Goal: Information Seeking & Learning: Learn about a topic

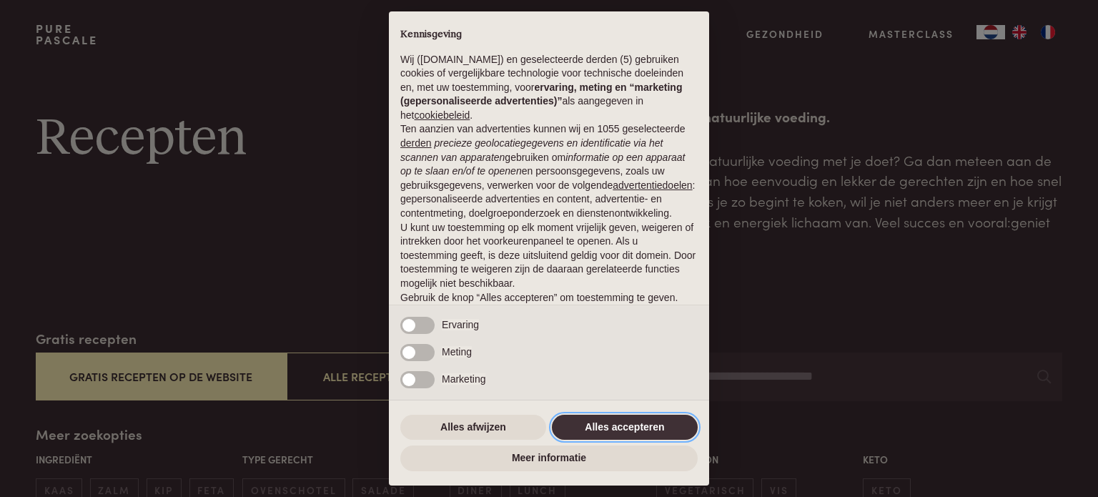
click at [629, 430] on button "Alles accepteren" at bounding box center [625, 428] width 146 height 26
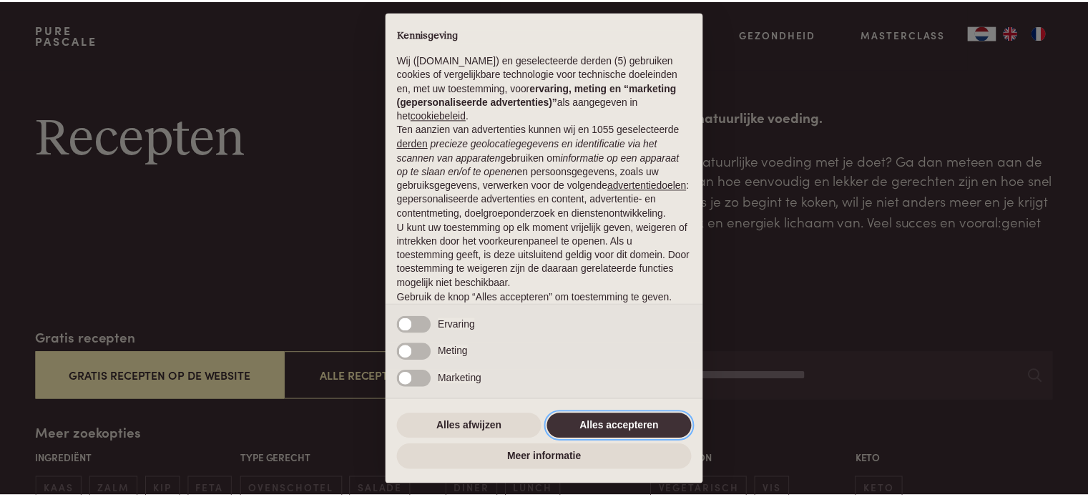
scroll to position [77, 0]
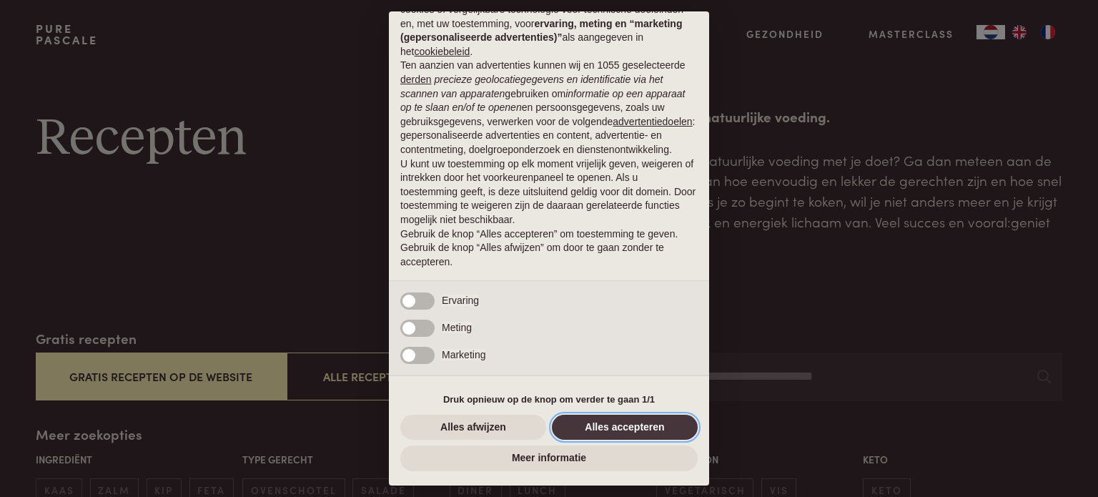
click at [631, 425] on button "Alles accepteren" at bounding box center [625, 428] width 146 height 26
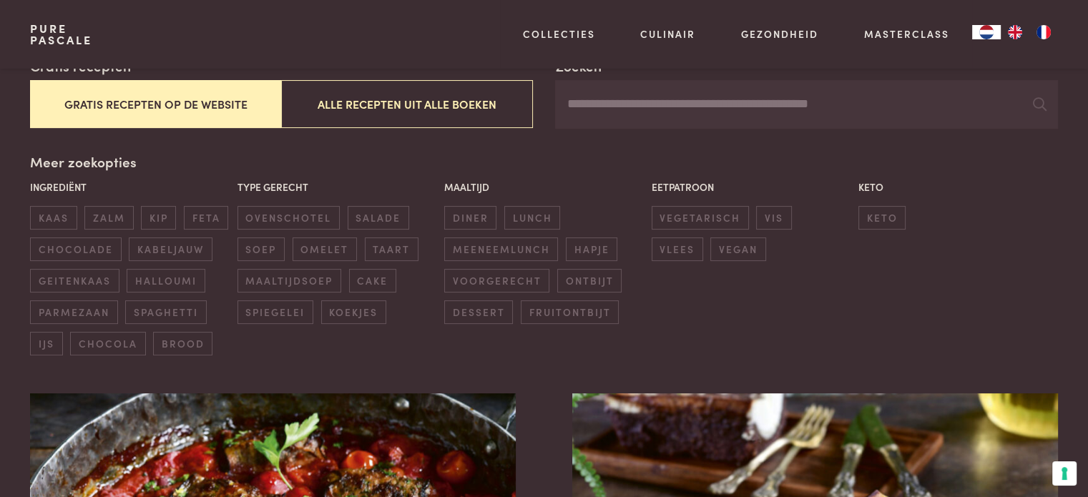
scroll to position [286, 0]
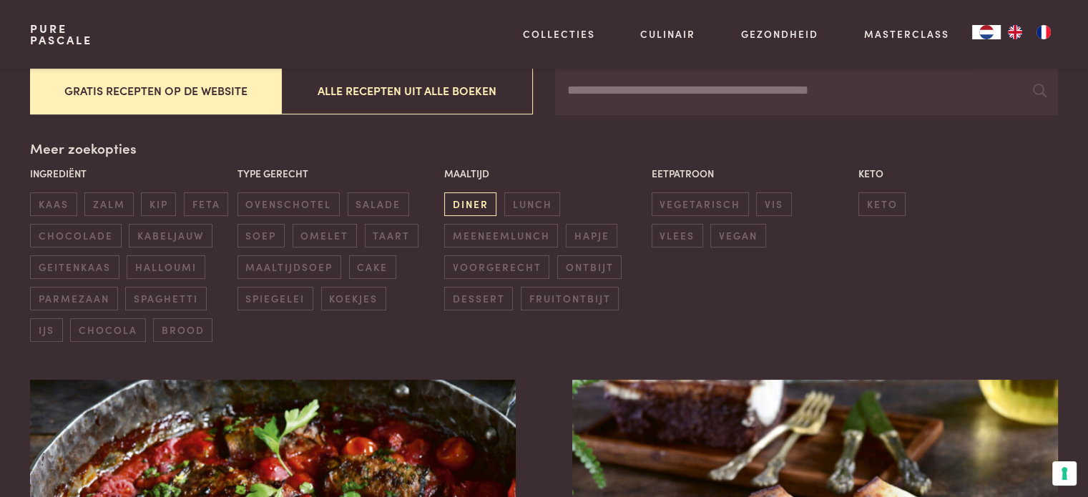
click at [481, 198] on span "diner" at bounding box center [470, 204] width 52 height 24
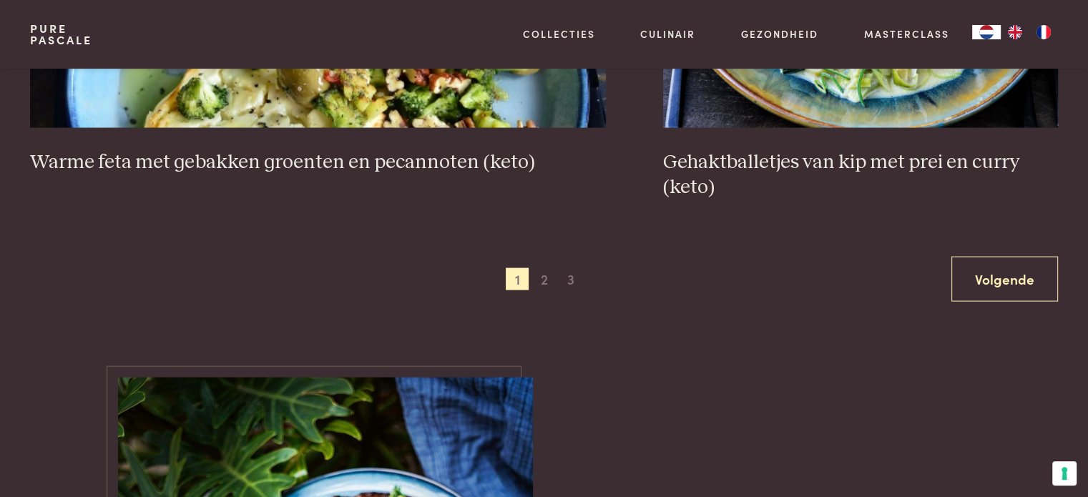
scroll to position [2902, 0]
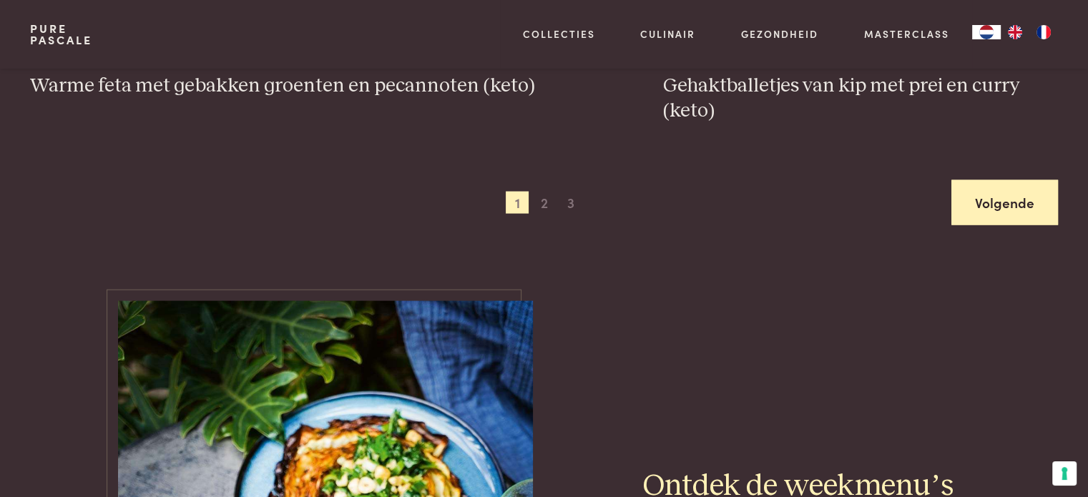
click at [1017, 199] on link "Volgende" at bounding box center [1004, 202] width 107 height 45
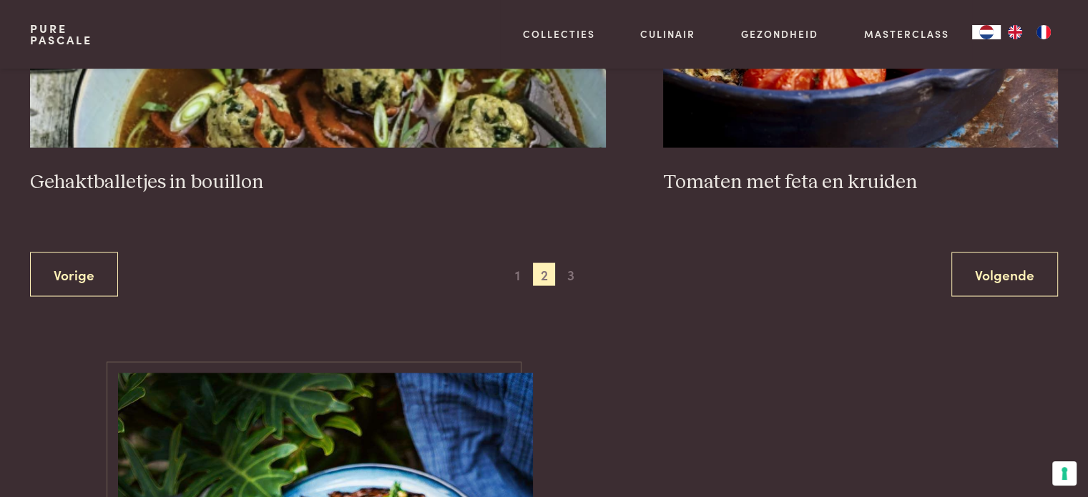
scroll to position [2807, 0]
click at [575, 270] on span "3" at bounding box center [570, 273] width 23 height 23
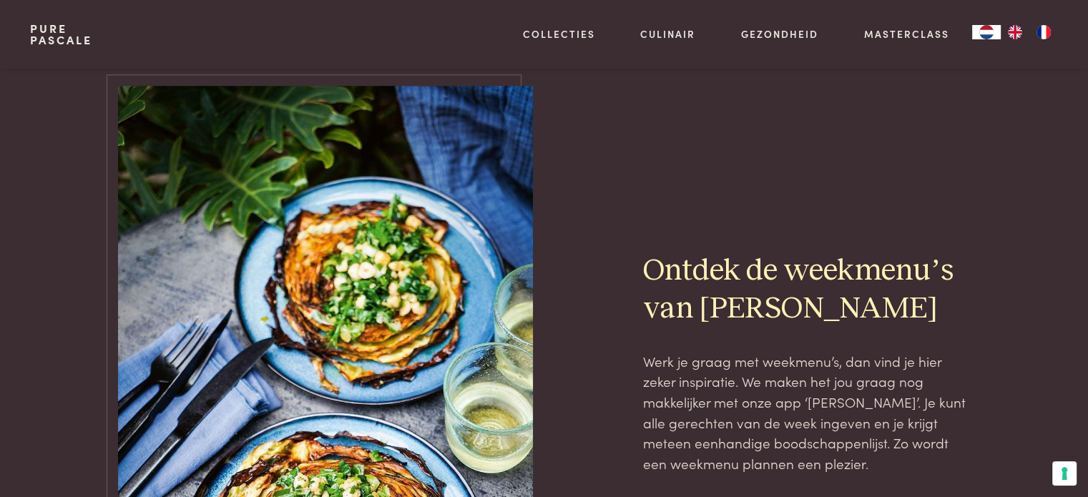
scroll to position [1186, 0]
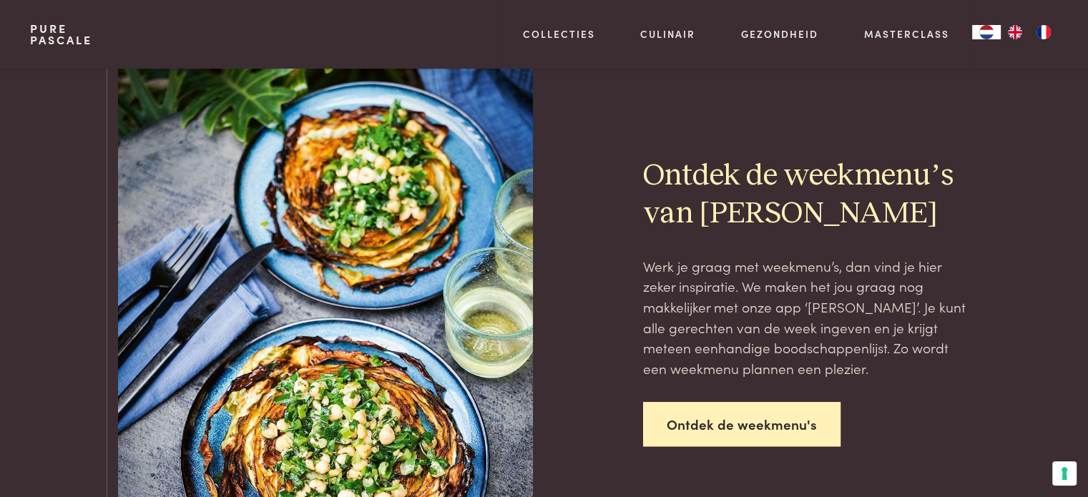
click at [686, 410] on link "Ontdek de weekmenu's" at bounding box center [741, 424] width 197 height 45
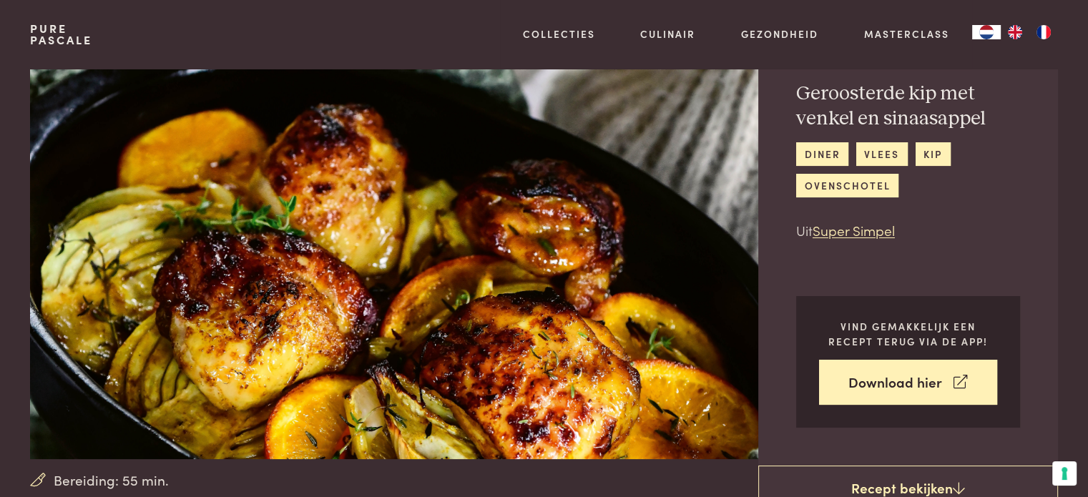
scroll to position [95, 0]
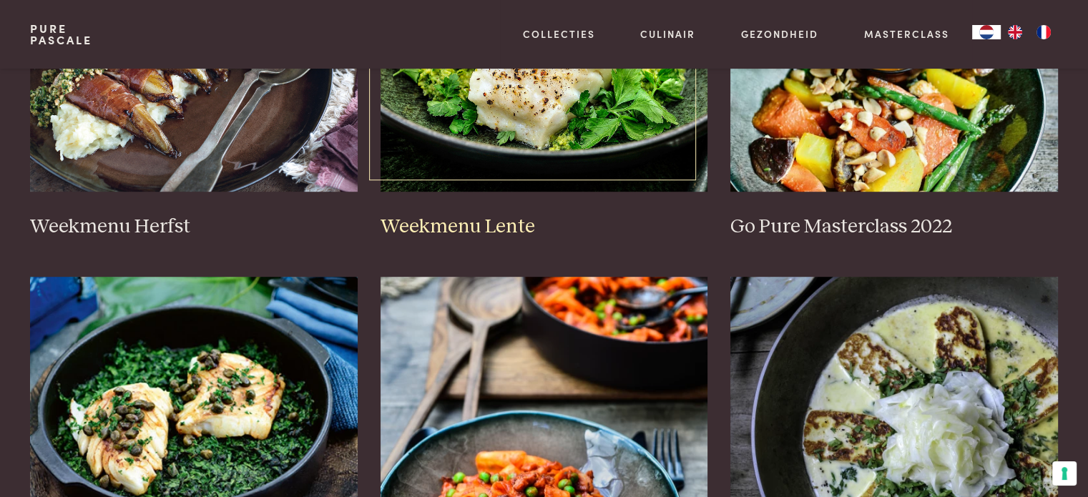
scroll to position [286, 0]
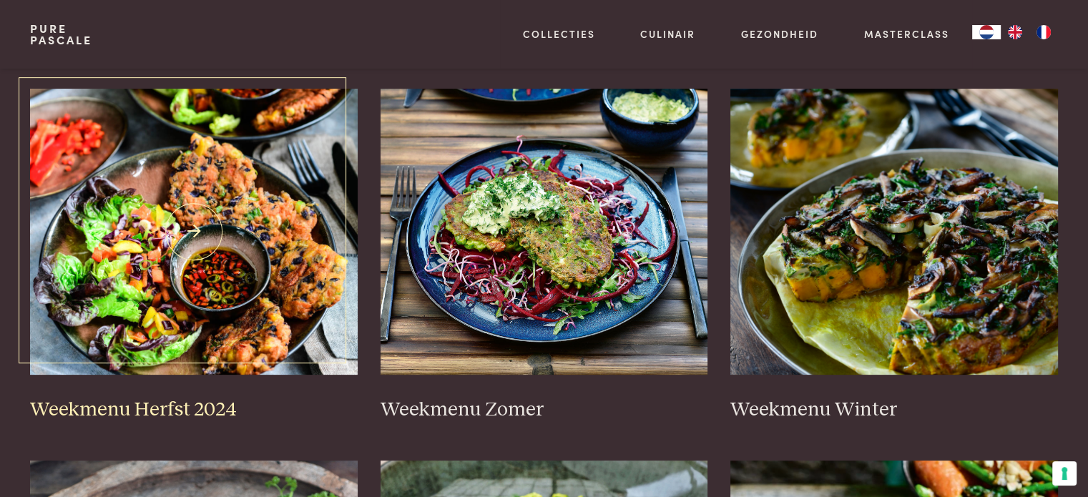
click at [73, 393] on link "Weekmenu Herfst 2024" at bounding box center [194, 255] width 328 height 333
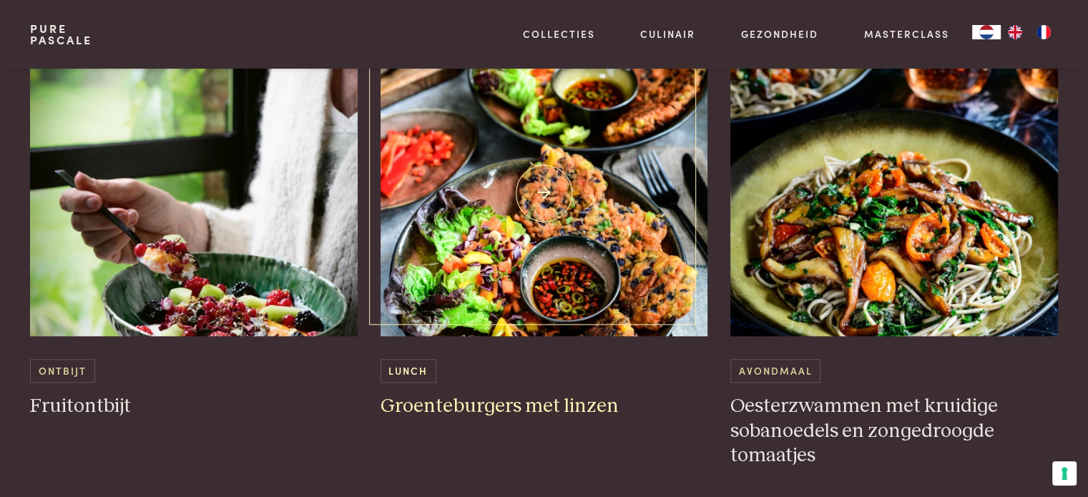
scroll to position [1525, 0]
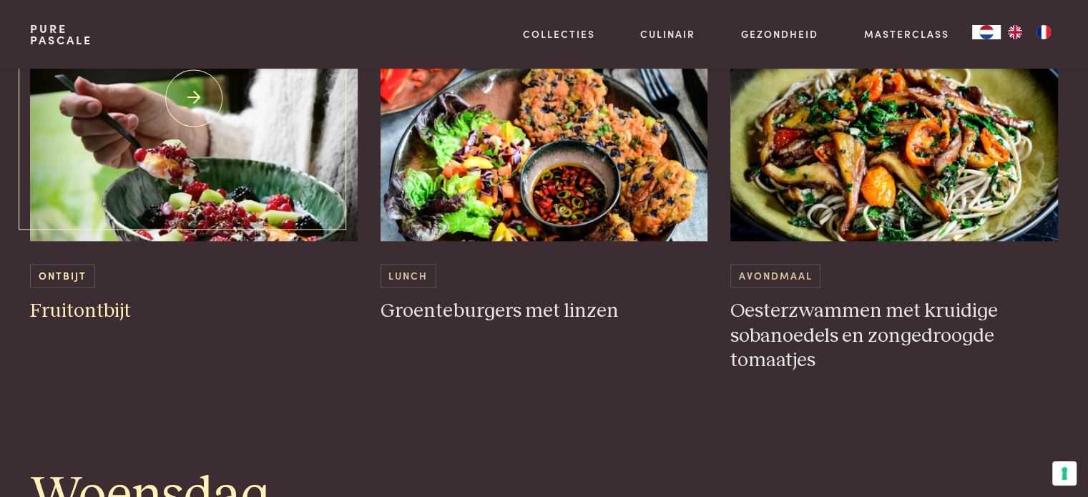
click at [81, 312] on h3 "Fruitontbijt" at bounding box center [194, 311] width 328 height 25
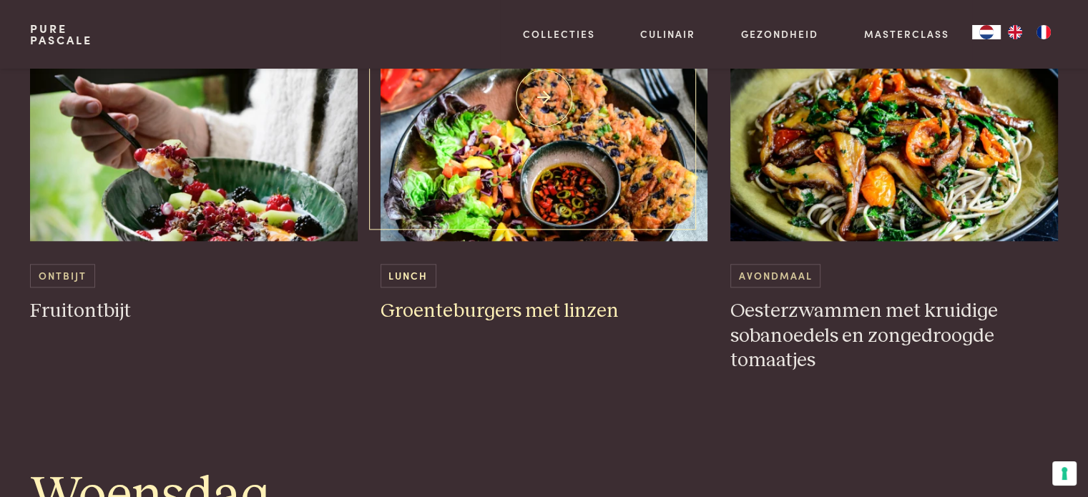
click at [486, 317] on h3 "Groenteburgers met linzen" at bounding box center [544, 311] width 328 height 25
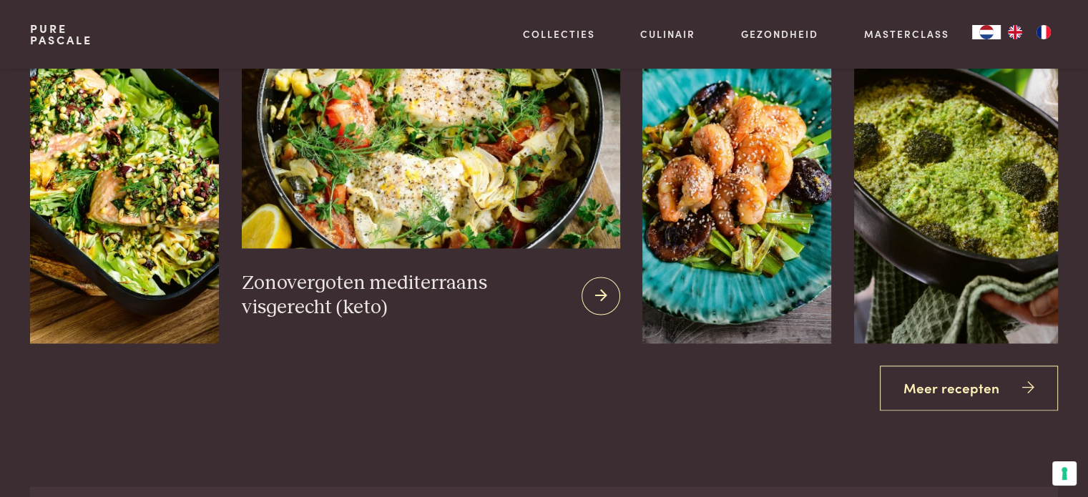
scroll to position [2192, 0]
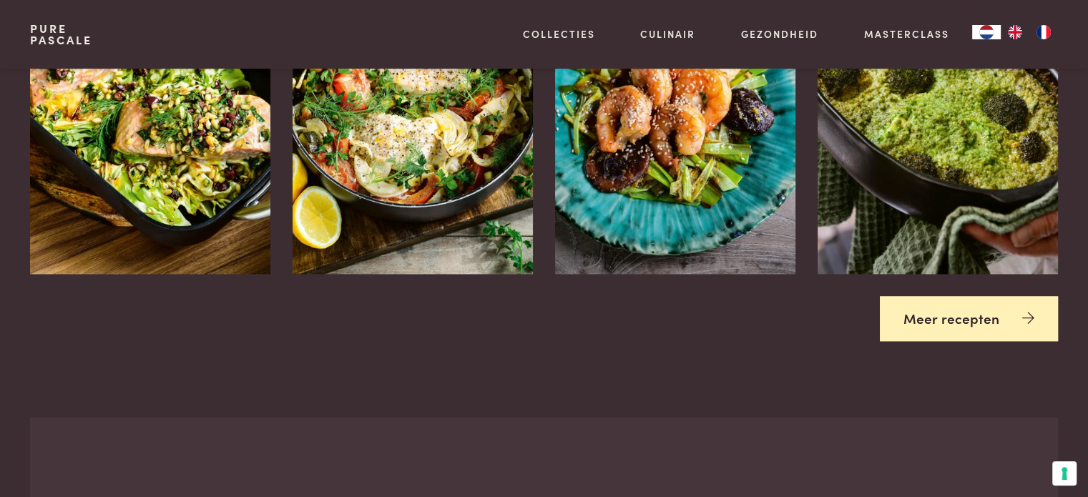
click at [916, 312] on link "Meer recepten" at bounding box center [969, 318] width 178 height 45
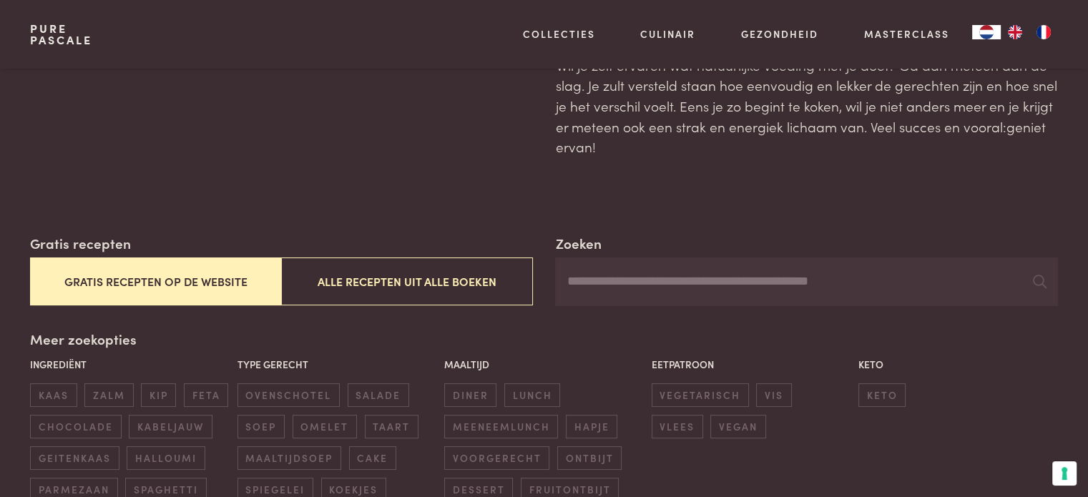
scroll to position [190, 0]
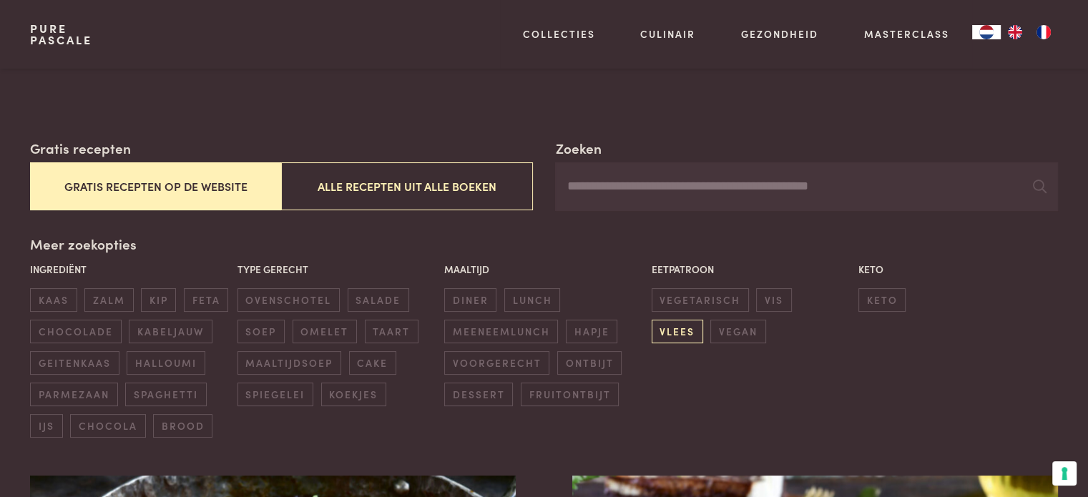
click at [703, 320] on span "vlees" at bounding box center [676, 332] width 51 height 24
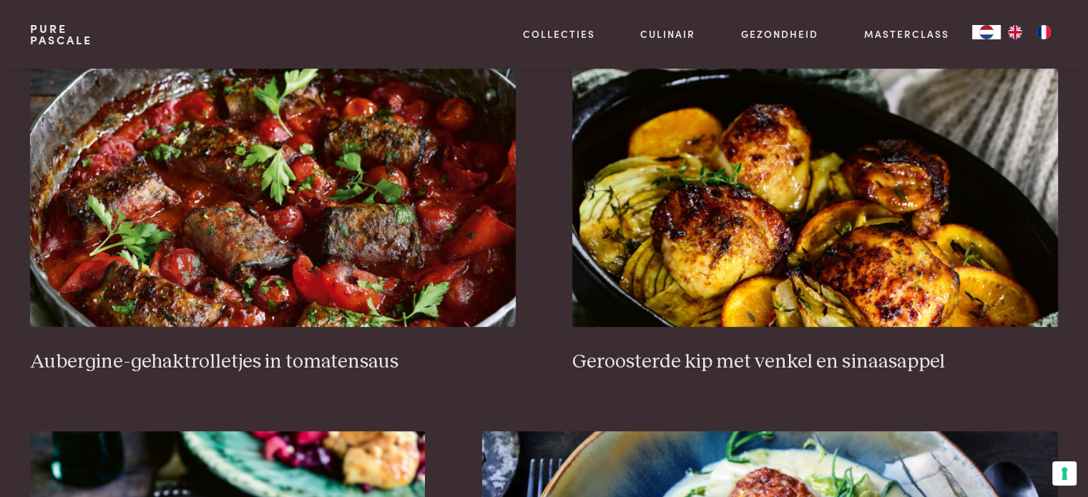
scroll to position [709, 0]
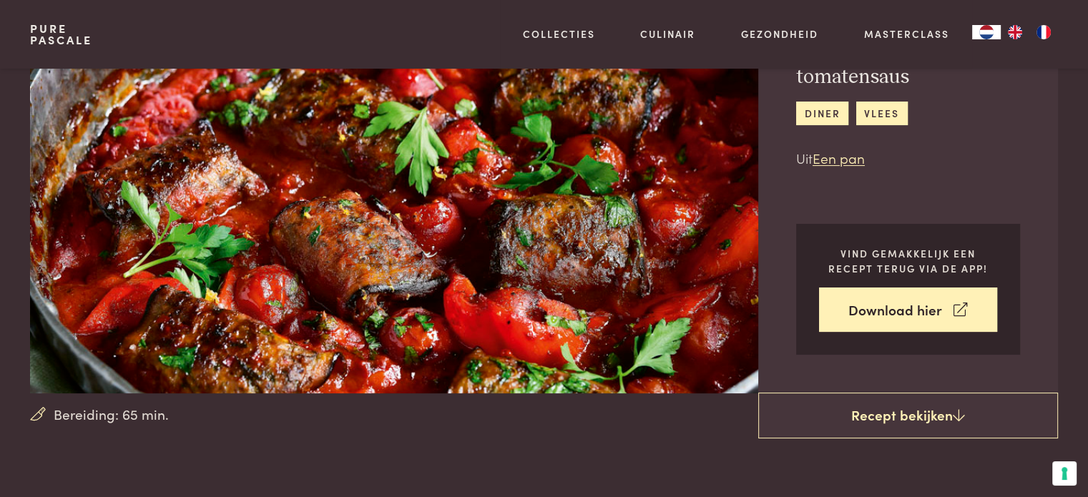
scroll to position [190, 0]
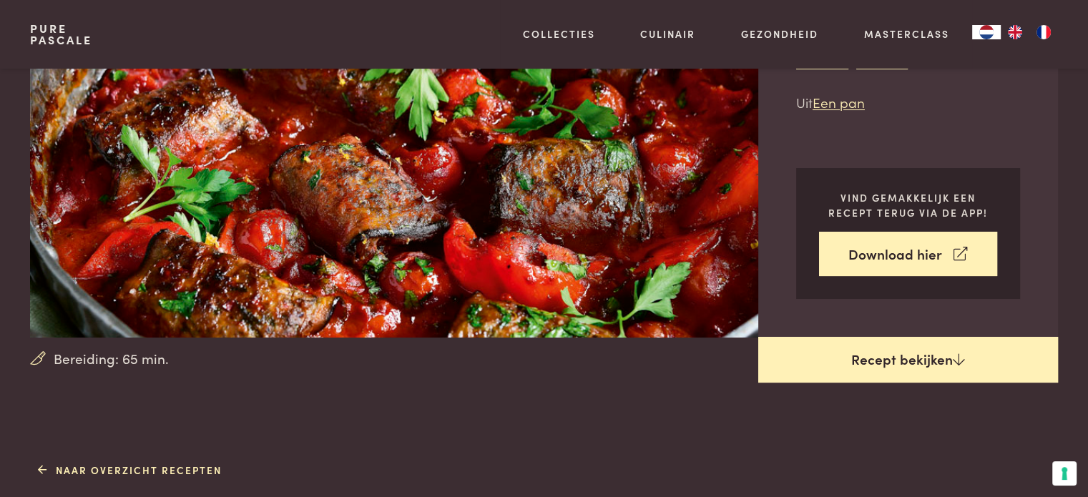
click at [893, 345] on link "Recept bekijken" at bounding box center [908, 360] width 300 height 46
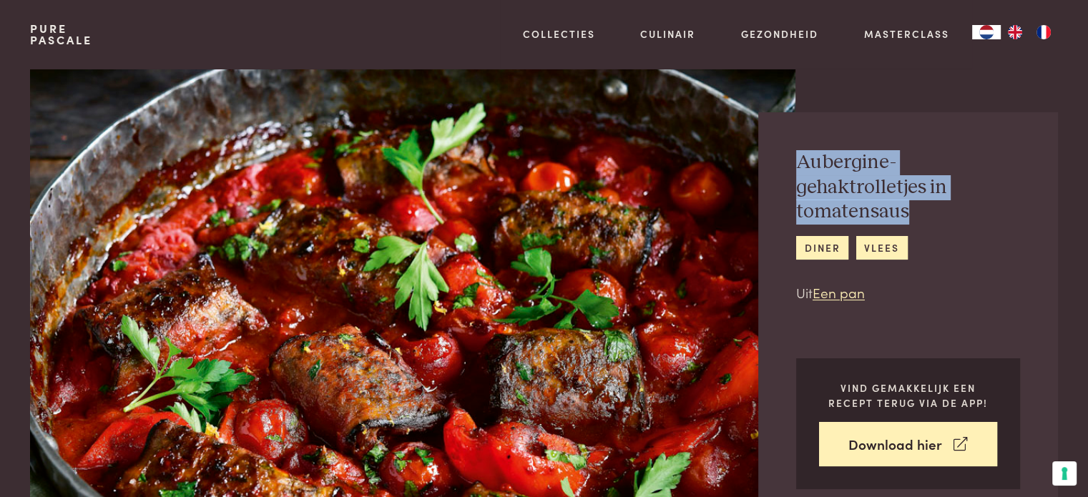
drag, startPoint x: 794, startPoint y: 159, endPoint x: 907, endPoint y: 212, distance: 124.1
click at [907, 212] on div "Aubergine-gehaktrolletjes in tomatensaus diner vlees Uit Een pan Vind gemakkeli…" at bounding box center [908, 319] width 300 height 415
copy h2 "Aubergine-gehaktrolletjes in tomatensaus"
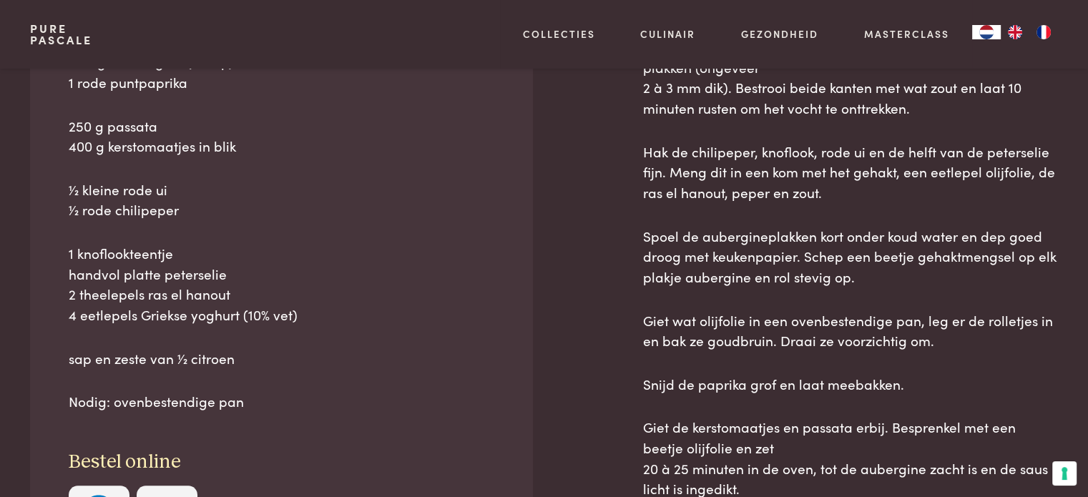
scroll to position [752, 0]
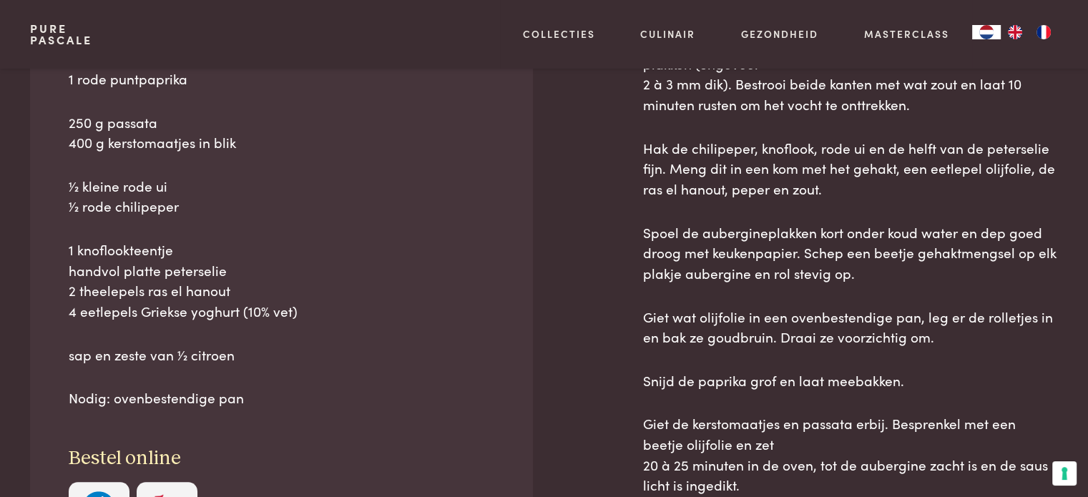
drag, startPoint x: 69, startPoint y: 269, endPoint x: 244, endPoint y: 345, distance: 190.5
click at [244, 345] on div "Ingrediënten 300 g lams- en rundergehakt, gemengd 1 lange aubergine (zie tip) 1…" at bounding box center [281, 268] width 502 height 628
copy div "Ingrediënten 300 g lams- en rundergehakt, gemengd 1 lange aubergine (zie tip) 1…"
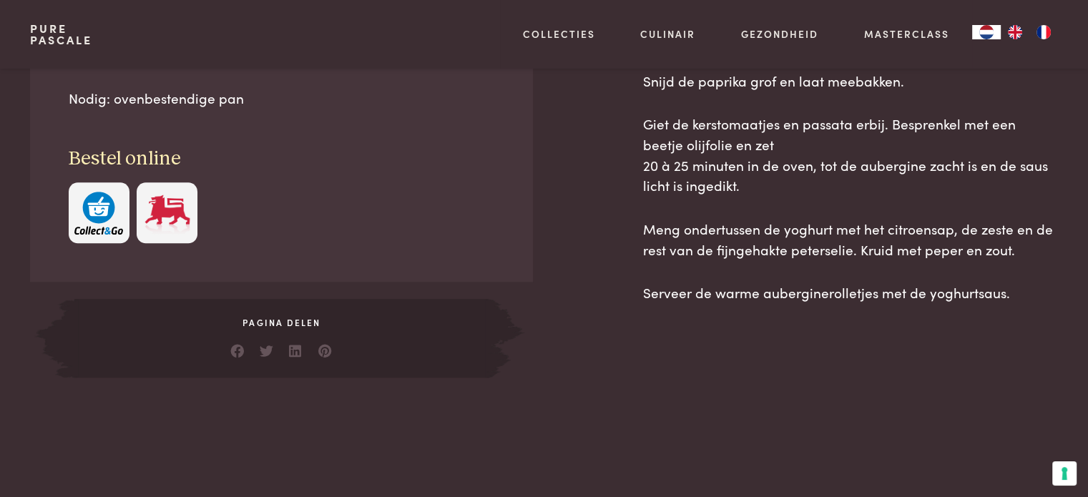
scroll to position [1094, 0]
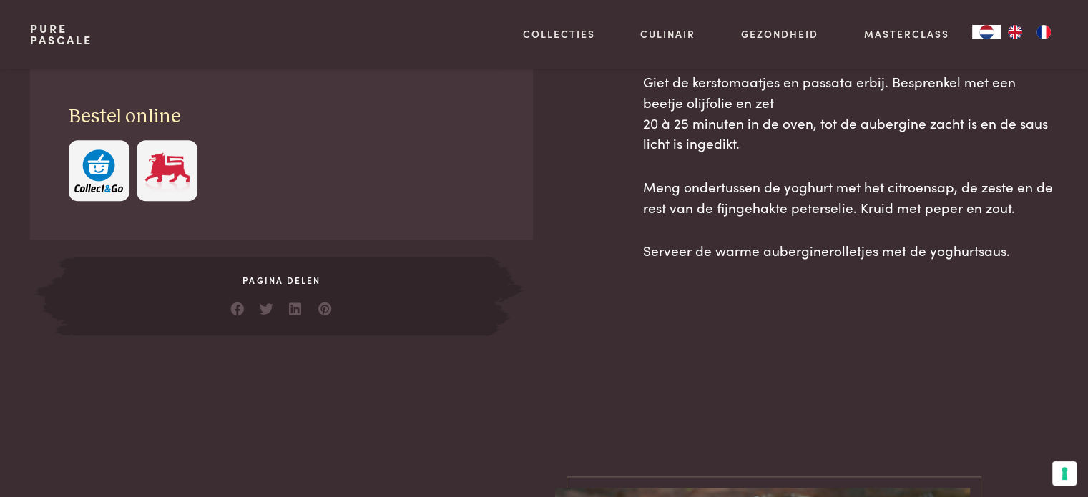
drag, startPoint x: 644, startPoint y: 154, endPoint x: 1008, endPoint y: 247, distance: 376.5
copy div "recept Verwarm de oven voor op 180 °C. Snijd de aubergine met een mandoline in …"
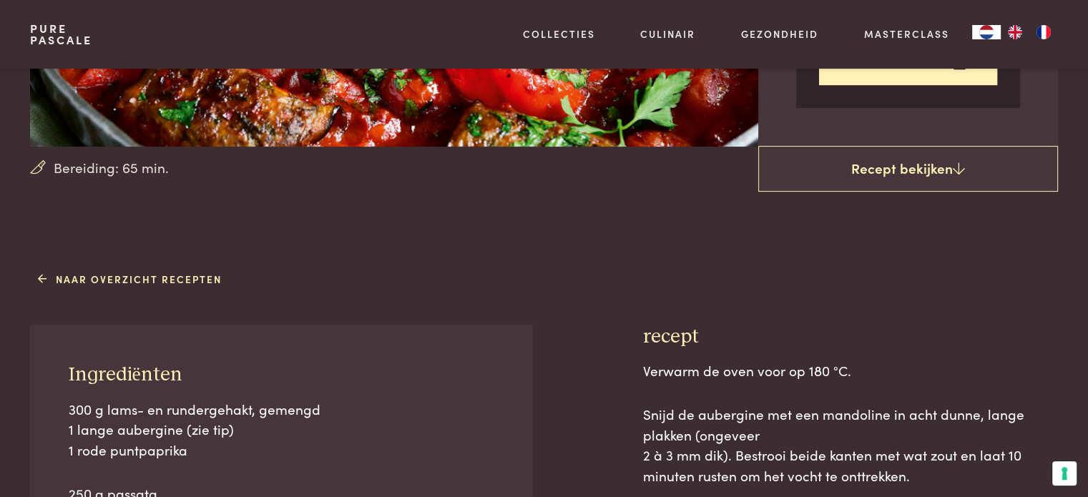
scroll to position [572, 0]
